Goal: Information Seeking & Learning: Learn about a topic

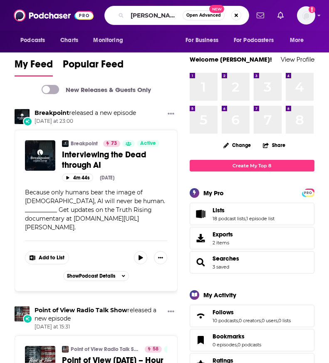
type input "esau mccaulley"
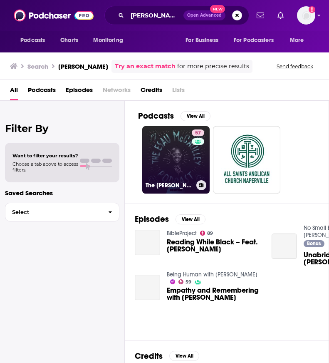
click at [172, 159] on link "57 The Esau McCaulley Podcast" at bounding box center [175, 159] width 67 height 67
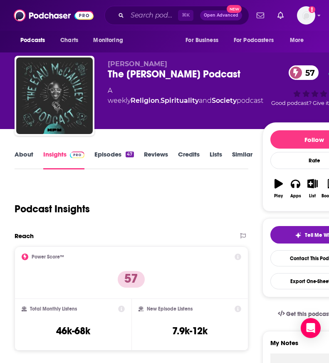
click at [239, 154] on link "Similar" at bounding box center [242, 159] width 20 height 19
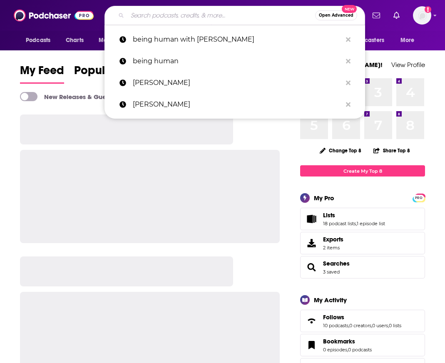
click at [279, 15] on input "Search podcasts, credits, & more..." at bounding box center [221, 15] width 188 height 13
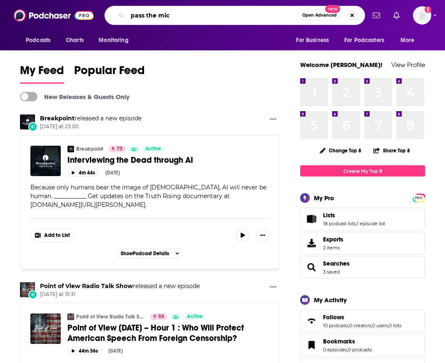
type input "pass the mic"
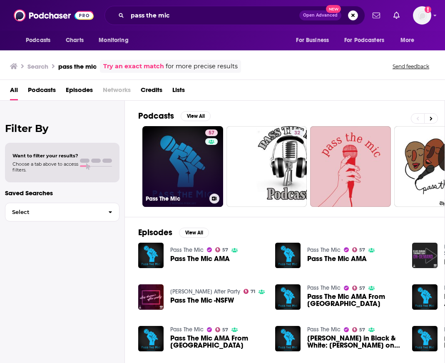
click at [184, 154] on link "57 Pass The Mic" at bounding box center [182, 166] width 81 height 81
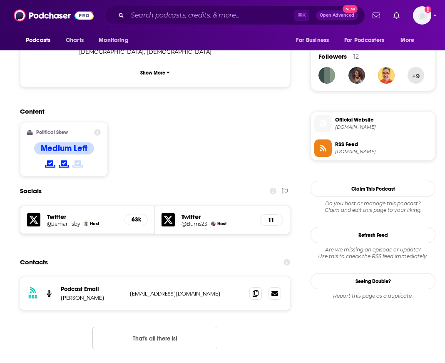
scroll to position [618, 0]
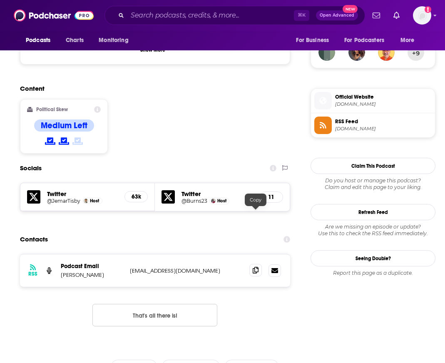
click at [259, 264] on span at bounding box center [255, 270] width 12 height 12
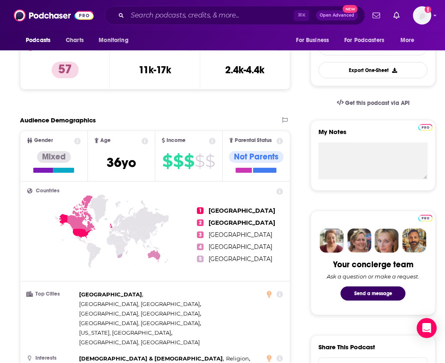
scroll to position [0, 0]
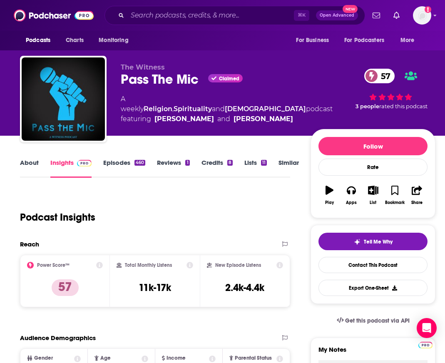
click at [25, 167] on link "About" at bounding box center [29, 168] width 19 height 19
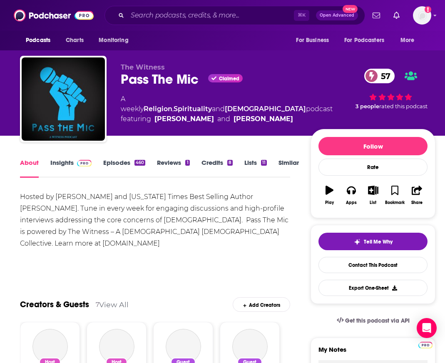
click at [118, 171] on link "Episodes 460" at bounding box center [124, 168] width 42 height 19
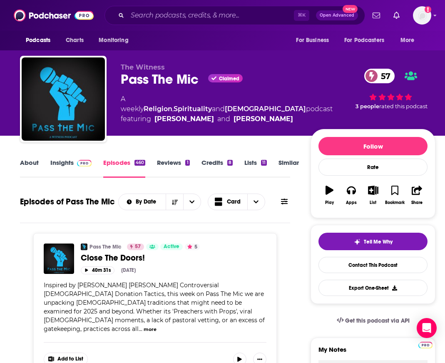
click at [20, 167] on link "About" at bounding box center [29, 168] width 19 height 19
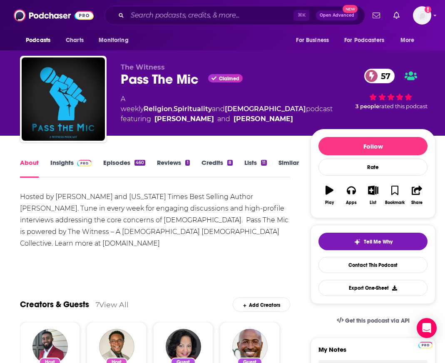
click at [119, 165] on link "Episodes 460" at bounding box center [124, 168] width 42 height 19
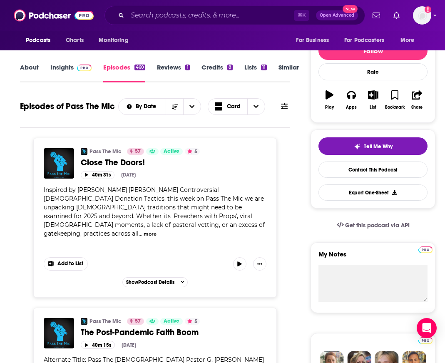
scroll to position [44, 0]
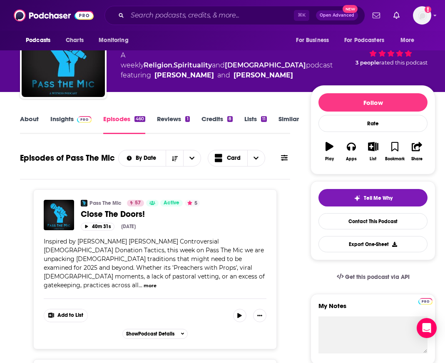
click at [286, 162] on span at bounding box center [284, 158] width 7 height 8
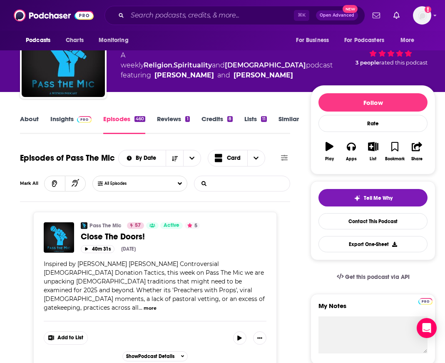
click at [243, 182] on input "List Search Input" at bounding box center [237, 183] width 87 height 15
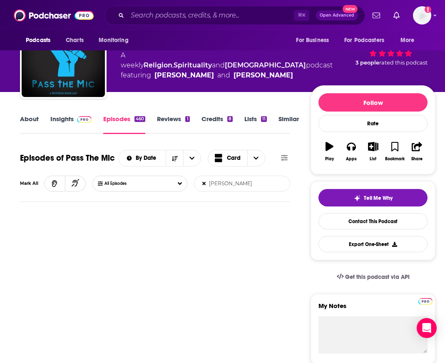
type input "\"
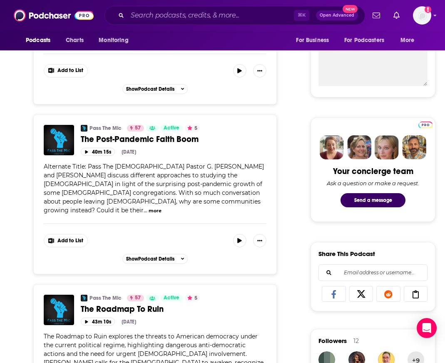
scroll to position [80, 0]
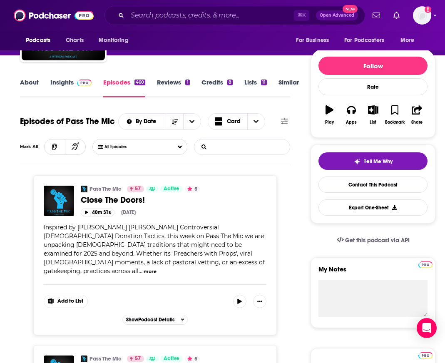
click at [239, 150] on input "List Search Input" at bounding box center [237, 146] width 87 height 15
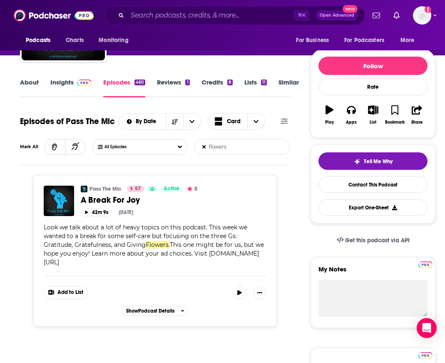
type input "flowers"
